Goal: Task Accomplishment & Management: Manage account settings

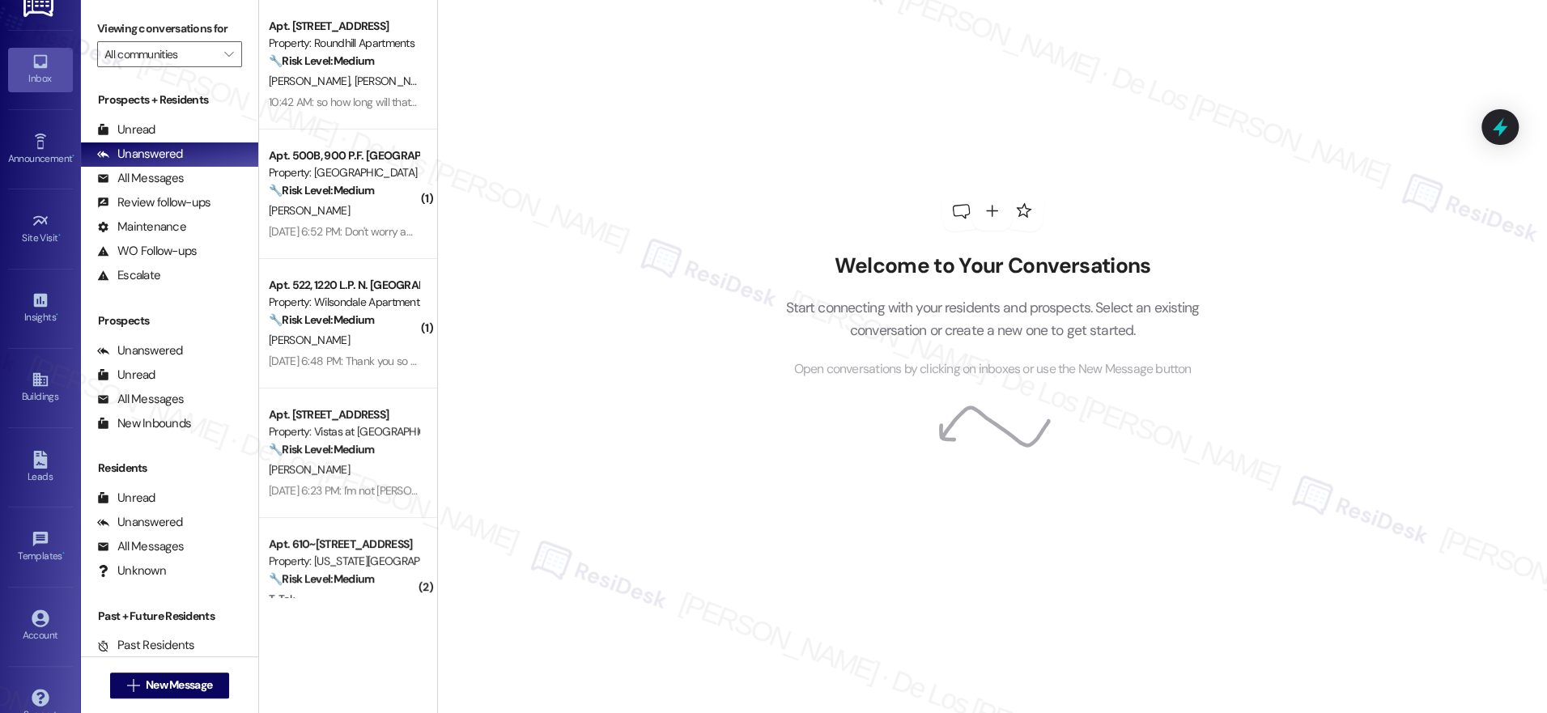
scroll to position [52, 0]
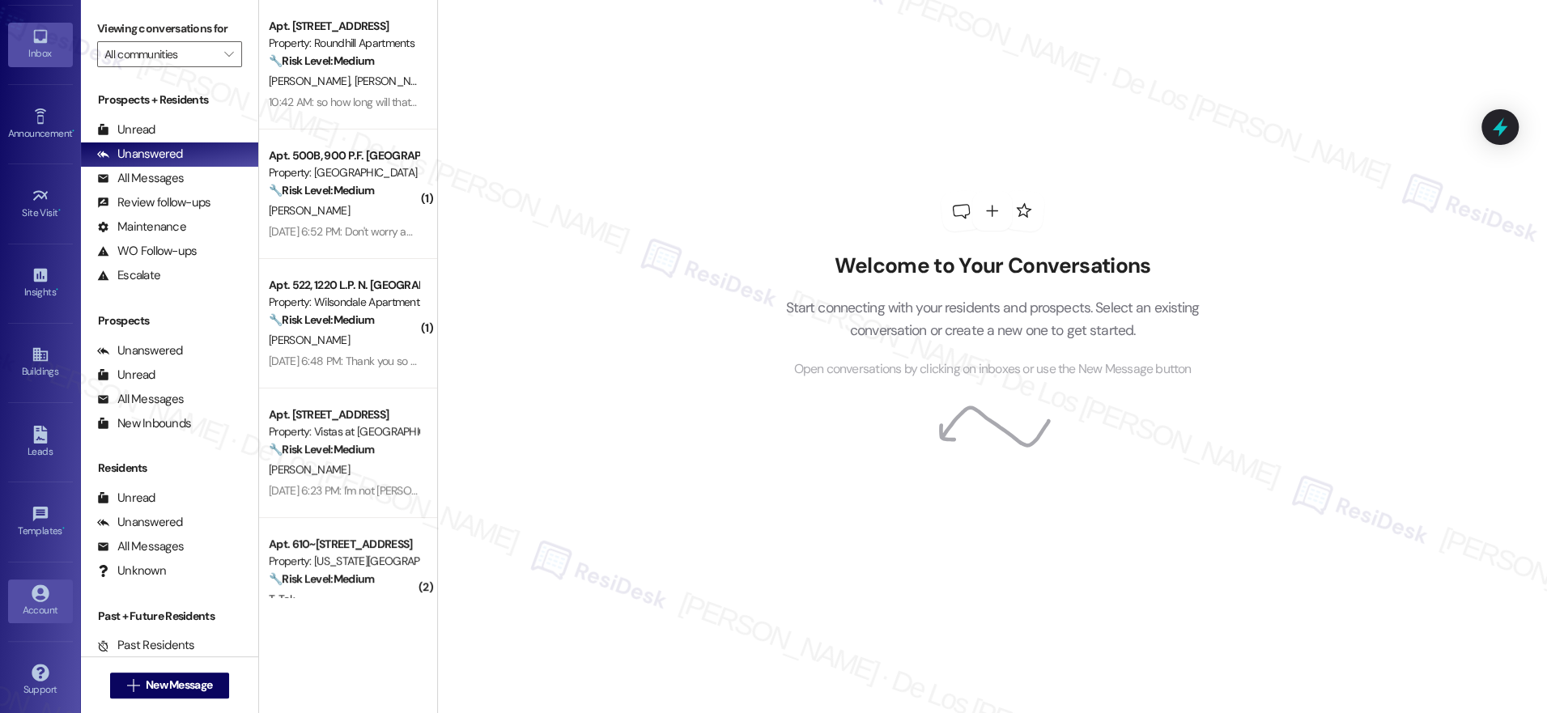
click at [41, 604] on div "Account" at bounding box center [40, 610] width 81 height 16
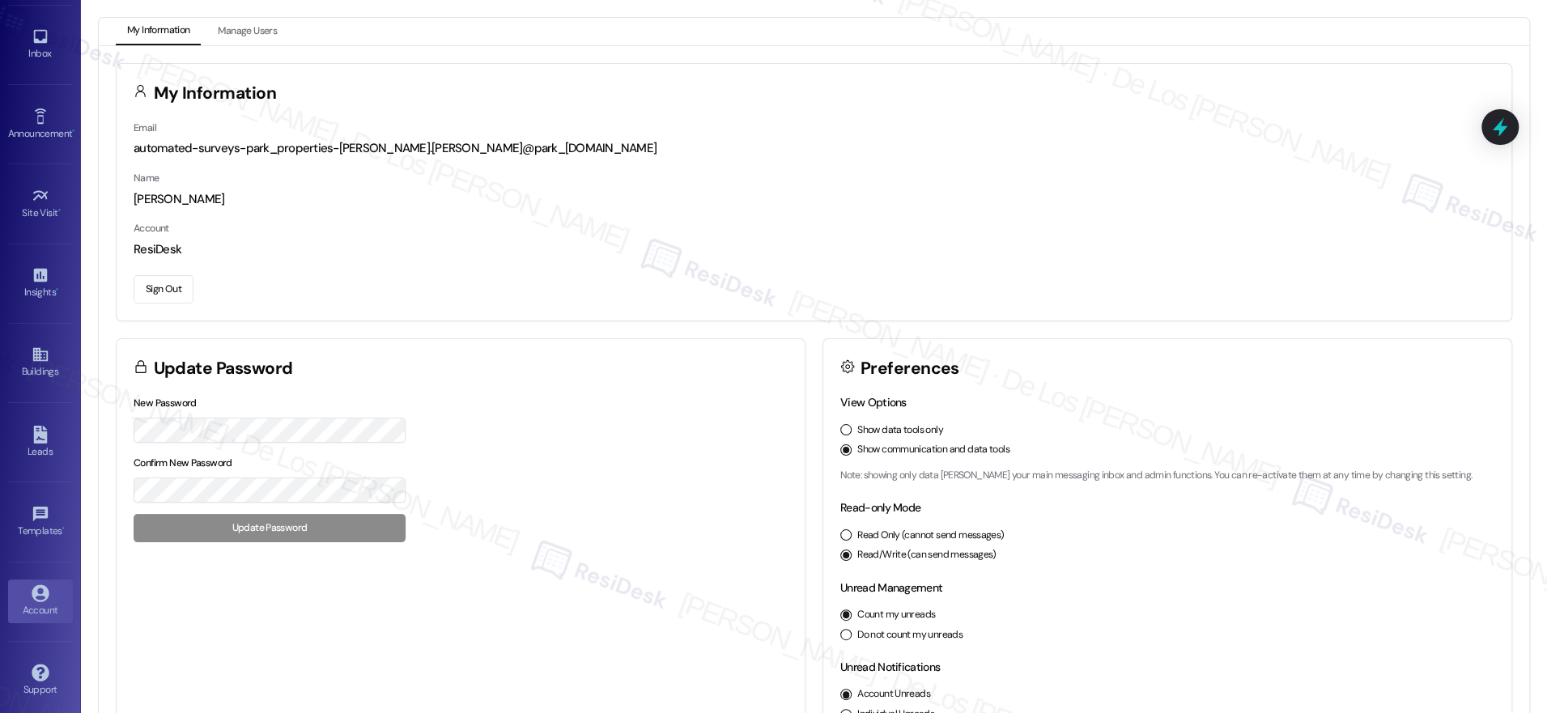
click at [159, 290] on button "Sign Out" at bounding box center [164, 289] width 60 height 28
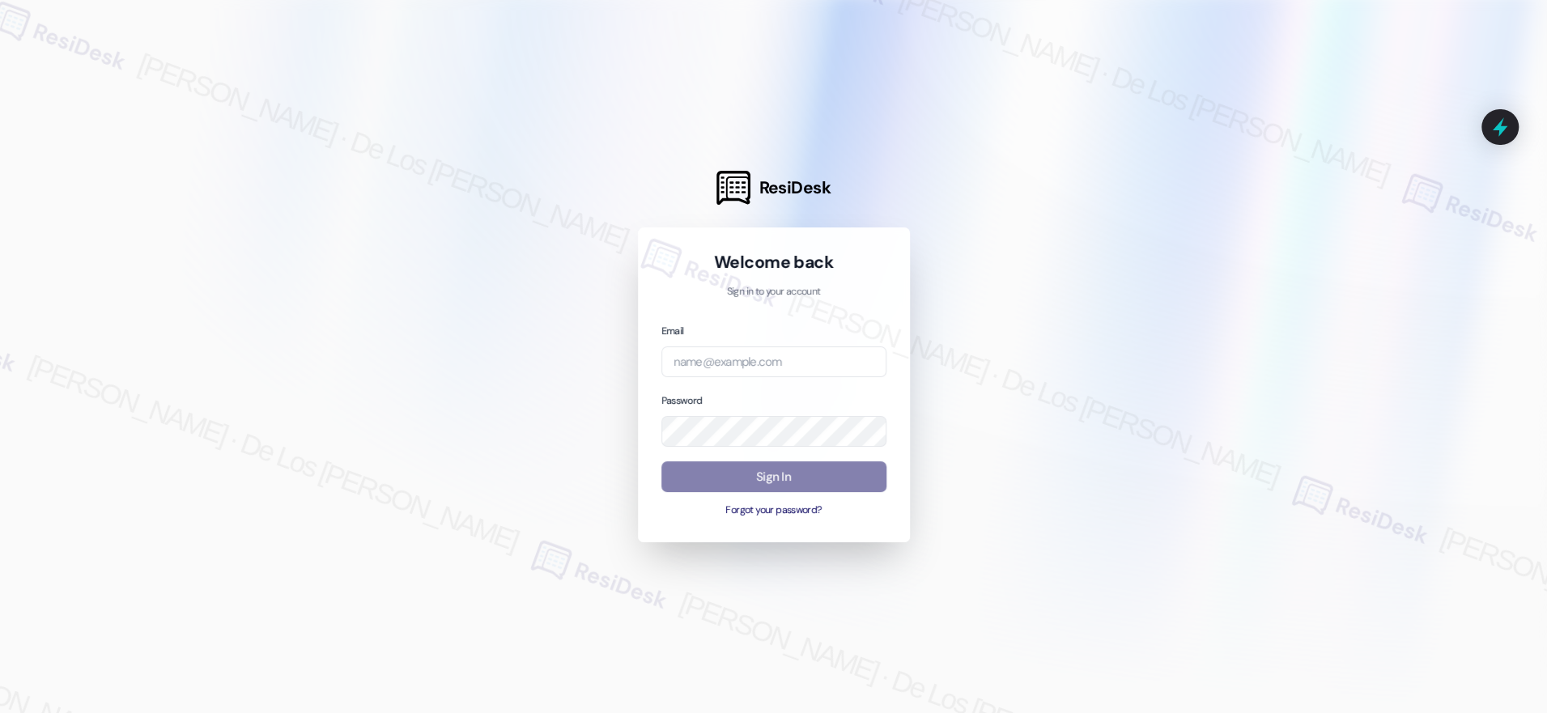
click at [1377, 223] on div at bounding box center [773, 356] width 1547 height 713
drag, startPoint x: 857, startPoint y: 369, endPoint x: 869, endPoint y: 330, distance: 41.3
click at [858, 369] on input "email" at bounding box center [774, 363] width 225 height 32
paste input "automated-surveys-americas_rental_managers-[PERSON_NAME].[PERSON_NAME]@americas…"
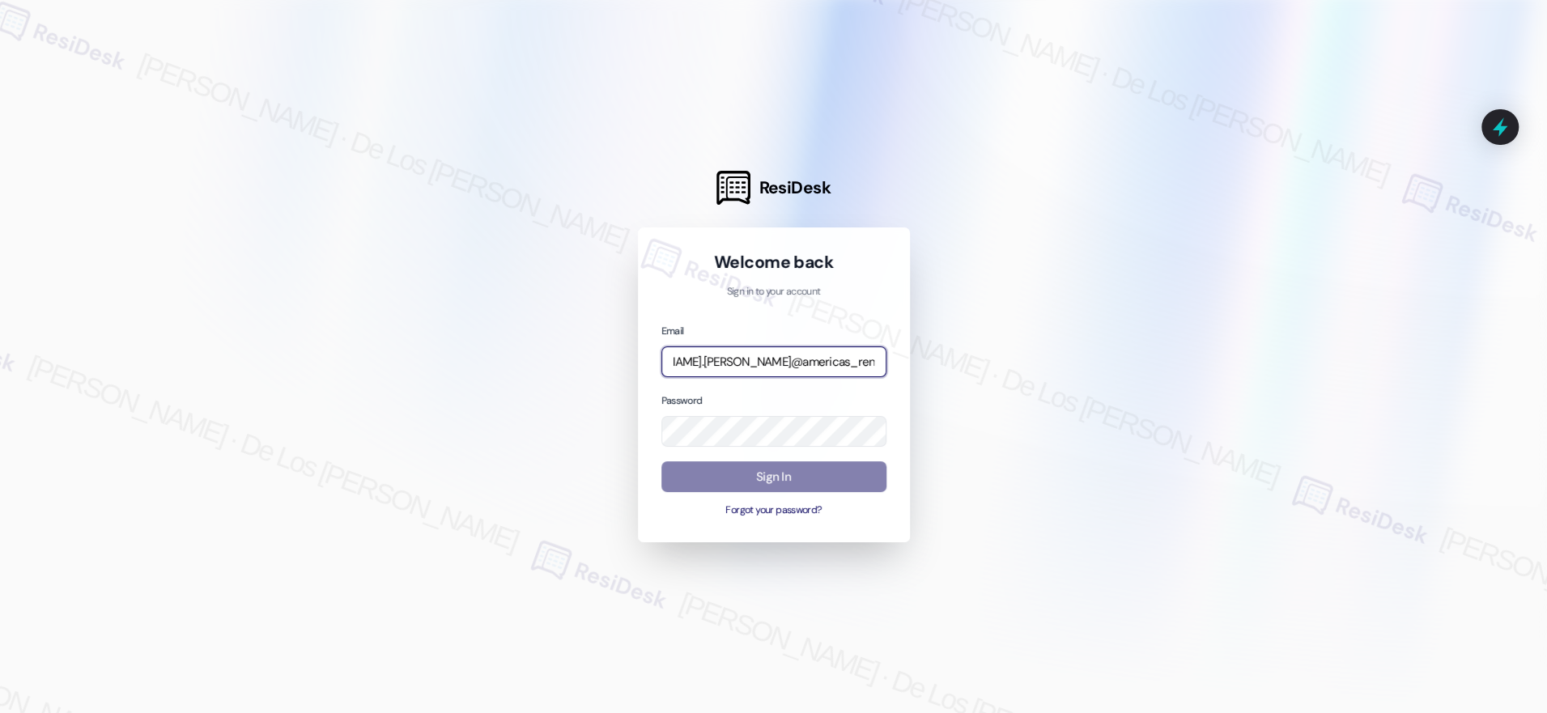
type input "automated-surveys-americas_rental_managers-[PERSON_NAME].[PERSON_NAME]@americas…"
click at [1351, 232] on div at bounding box center [773, 356] width 1547 height 713
drag, startPoint x: 837, startPoint y: 398, endPoint x: 829, endPoint y: 411, distance: 14.6
click at [829, 411] on div "Password" at bounding box center [774, 420] width 225 height 56
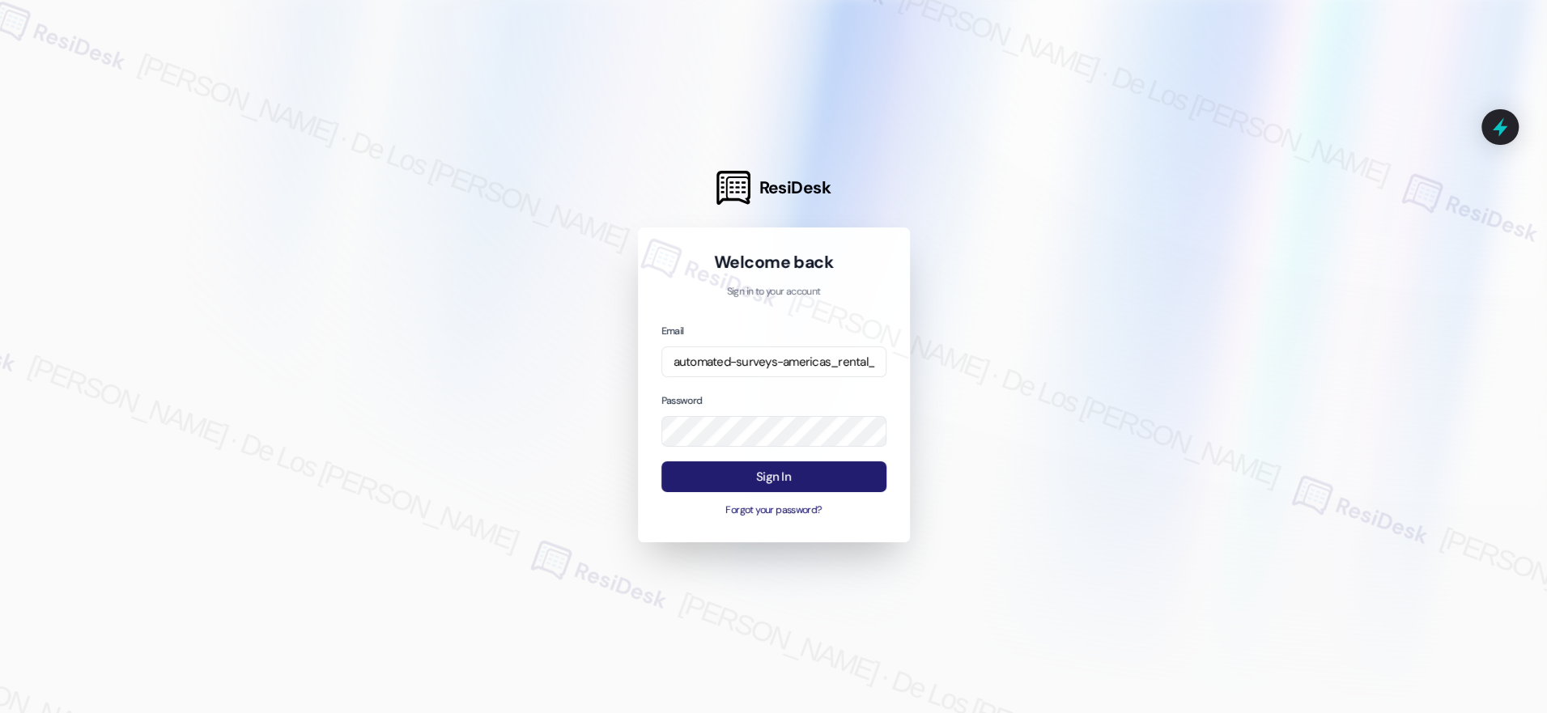
click at [802, 465] on button "Sign In" at bounding box center [774, 478] width 225 height 32
click at [819, 474] on button "Sign In" at bounding box center [774, 478] width 225 height 32
